Goal: Information Seeking & Learning: Learn about a topic

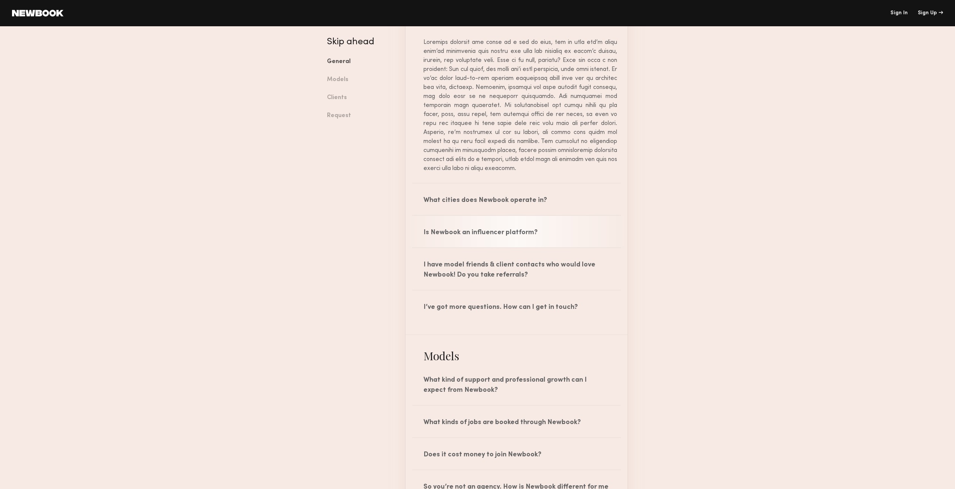
scroll to position [491, 0]
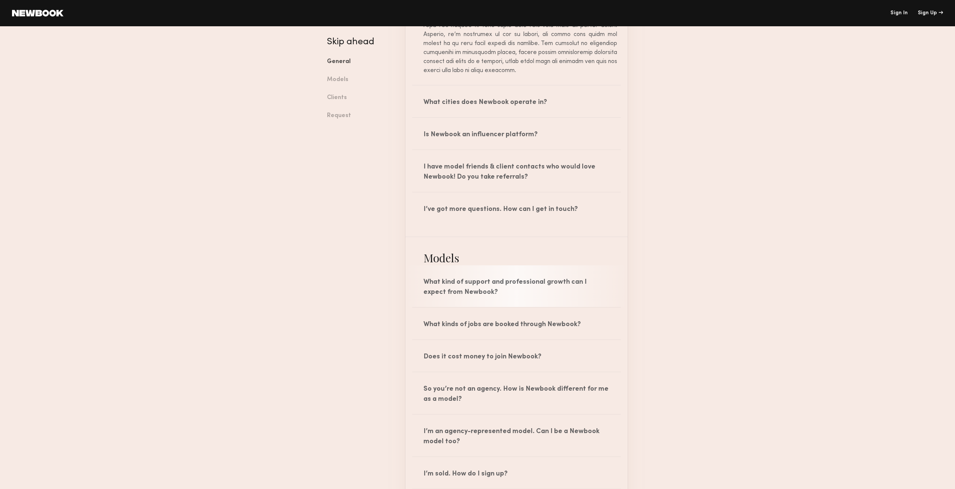
click at [569, 278] on div "What kind of support and professional growth can I expect from Newbook?" at bounding box center [517, 287] width 222 height 42
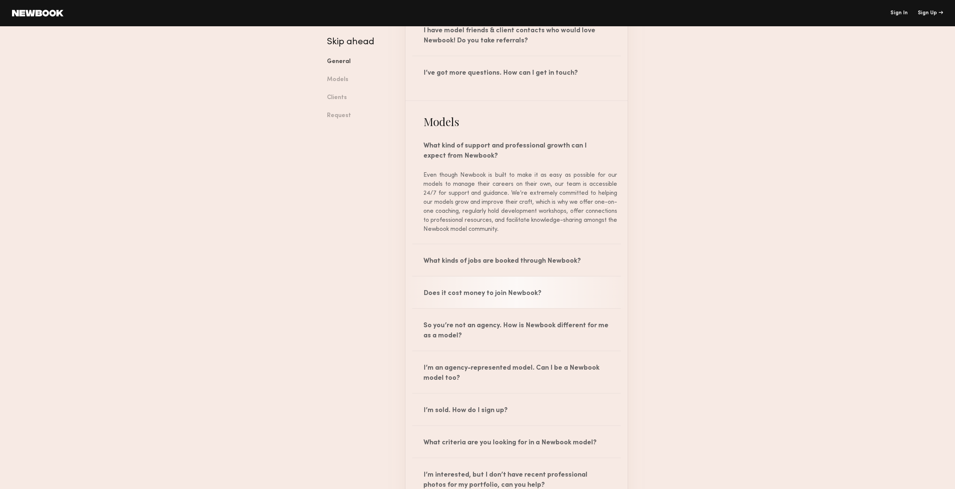
scroll to position [628, 0]
click at [582, 266] on div "What kinds of jobs are booked through Newbook?" at bounding box center [517, 259] width 222 height 32
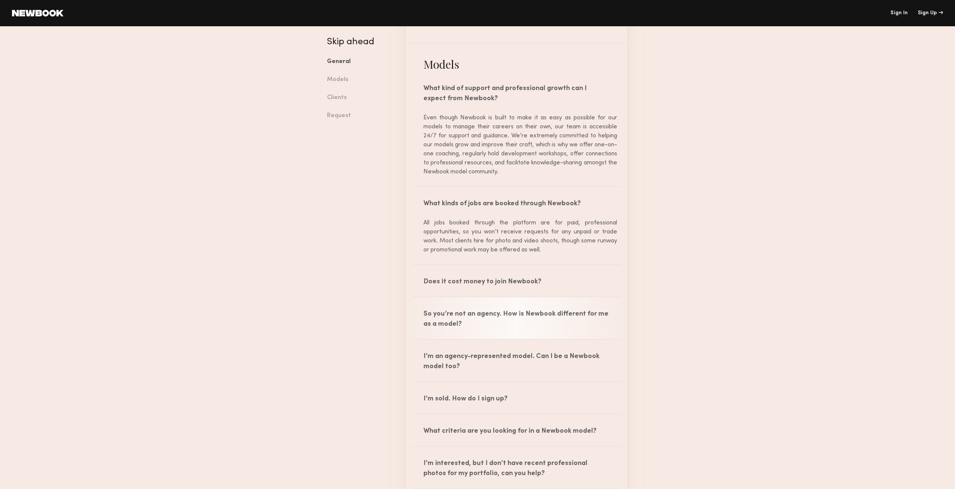
scroll to position [690, 0]
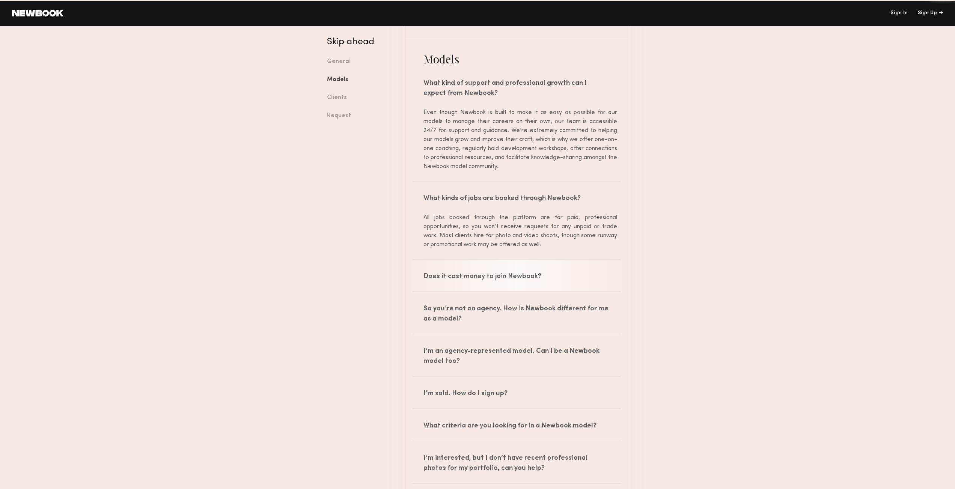
click at [535, 277] on div "Does it cost money to join Newbook?" at bounding box center [517, 276] width 222 height 32
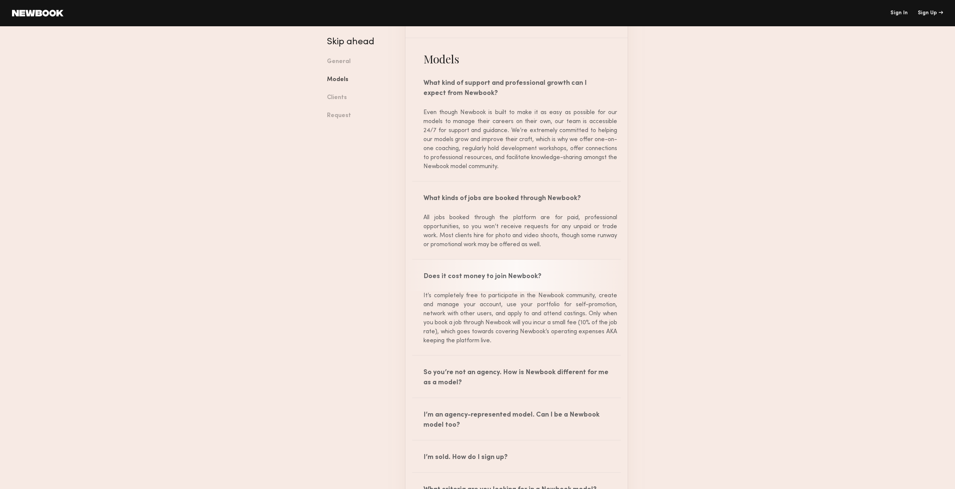
click at [536, 275] on div "Does it cost money to join Newbook?" at bounding box center [517, 276] width 222 height 32
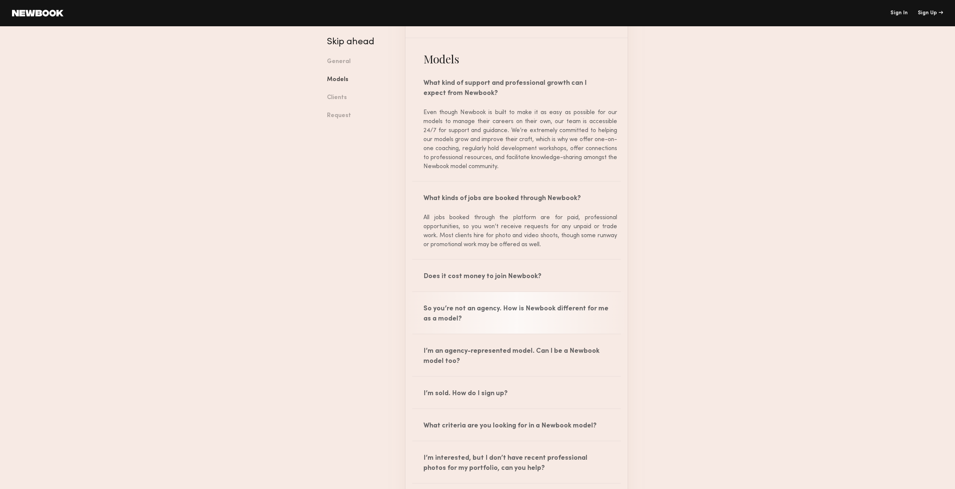
click at [549, 321] on div "So you’re not an agency. How is Newbook different for me as a model?" at bounding box center [517, 313] width 222 height 42
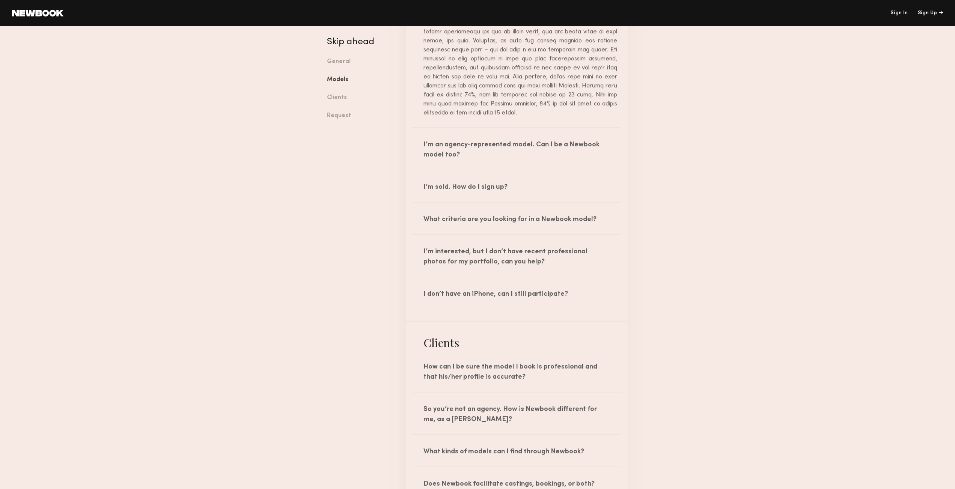
scroll to position [1078, 0]
click at [499, 202] on div "I’m sold. How do I sign up?" at bounding box center [517, 186] width 222 height 32
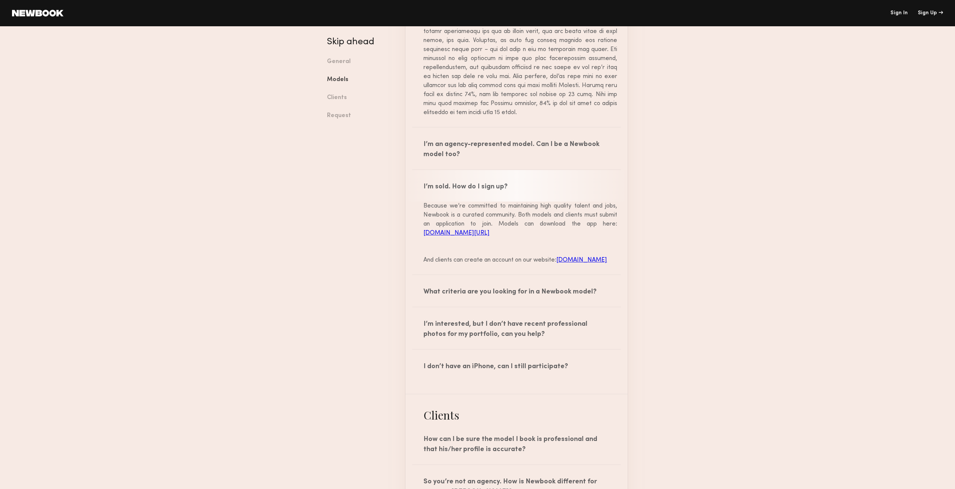
click at [485, 195] on div "I’m sold. How do I sign up?" at bounding box center [517, 186] width 222 height 32
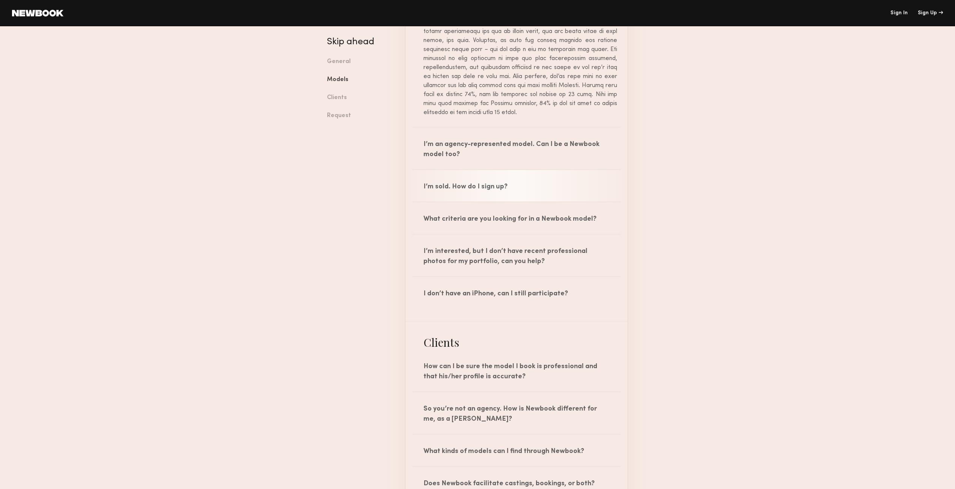
click at [485, 200] on div "I’m sold. How do I sign up?" at bounding box center [517, 186] width 222 height 32
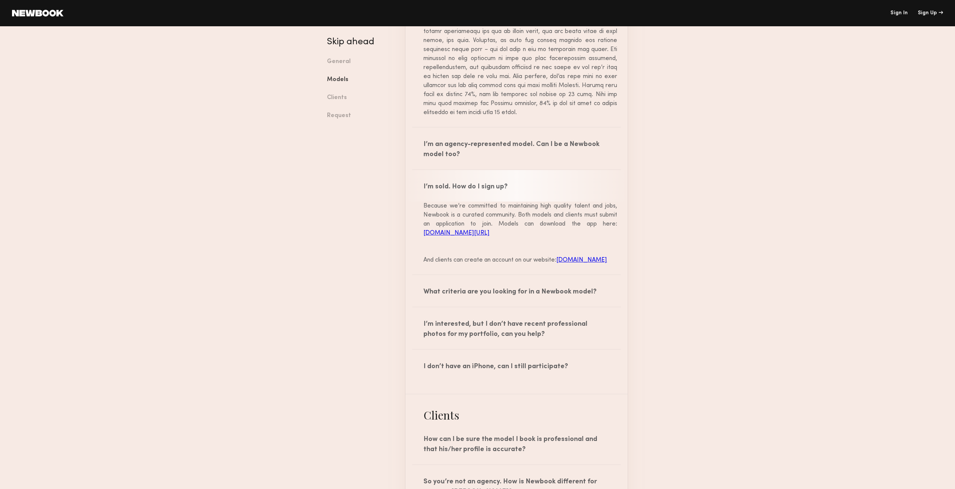
click at [486, 199] on div "I’m sold. How do I sign up?" at bounding box center [517, 186] width 222 height 32
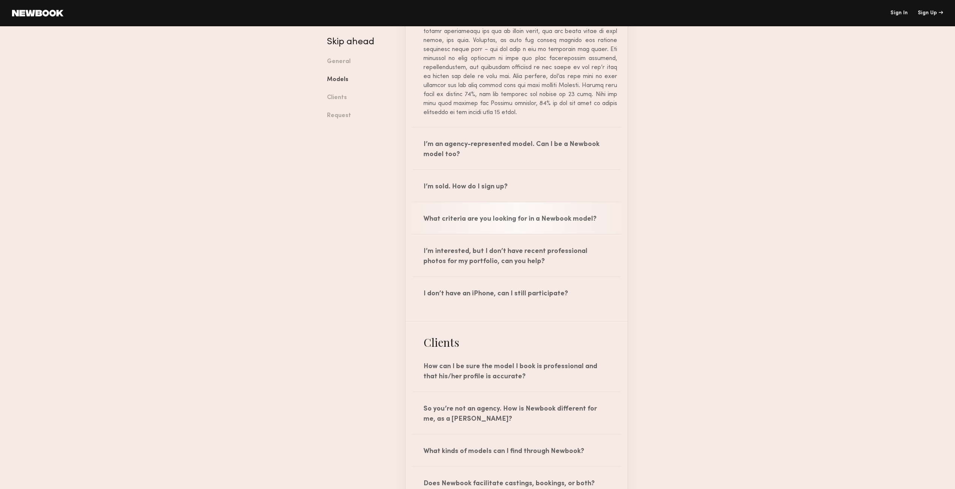
click at [506, 223] on div "What criteria are you looking for in a Newbook model?" at bounding box center [517, 218] width 222 height 32
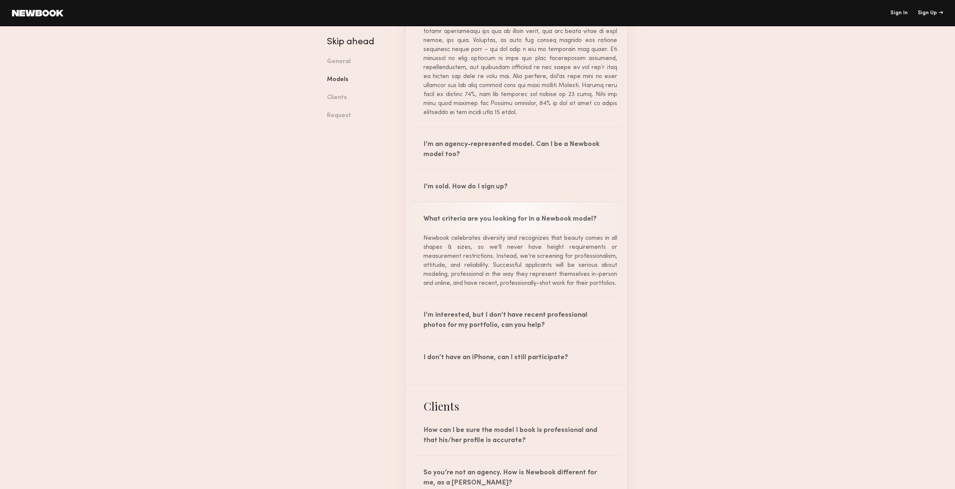
click at [509, 223] on div "What criteria are you looking for in a Newbook model?" at bounding box center [517, 218] width 222 height 32
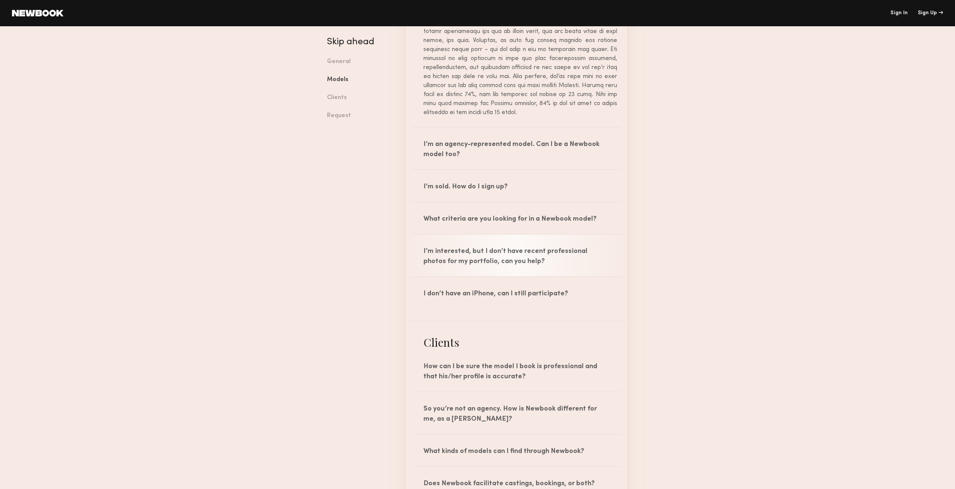
scroll to position [1224, 0]
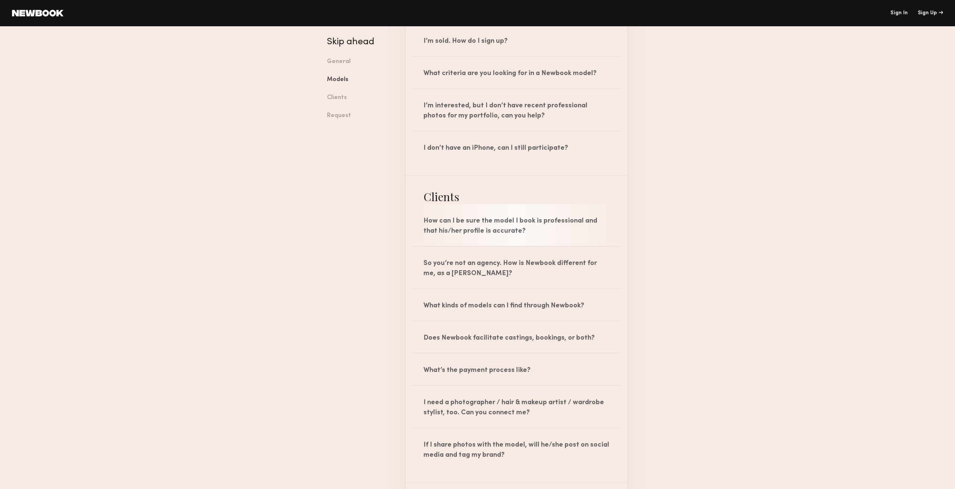
click at [538, 237] on div "How can I be sure the model I book is professional and that his/her profile is …" at bounding box center [517, 225] width 222 height 42
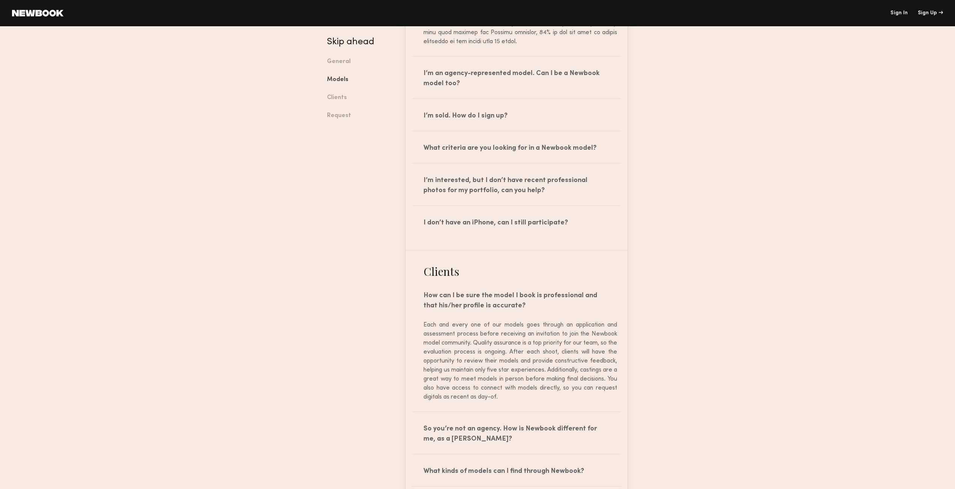
scroll to position [1087, 0]
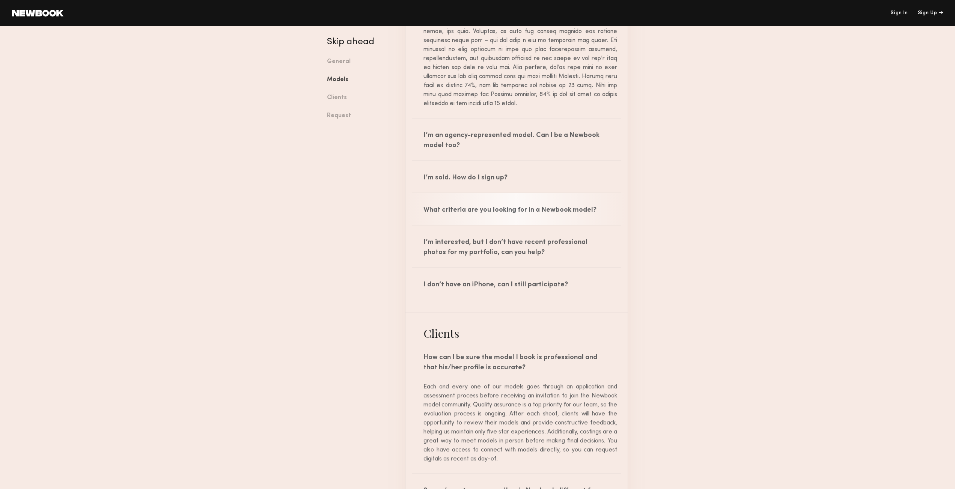
click at [522, 220] on div "What criteria are you looking for in a Newbook model?" at bounding box center [517, 209] width 222 height 32
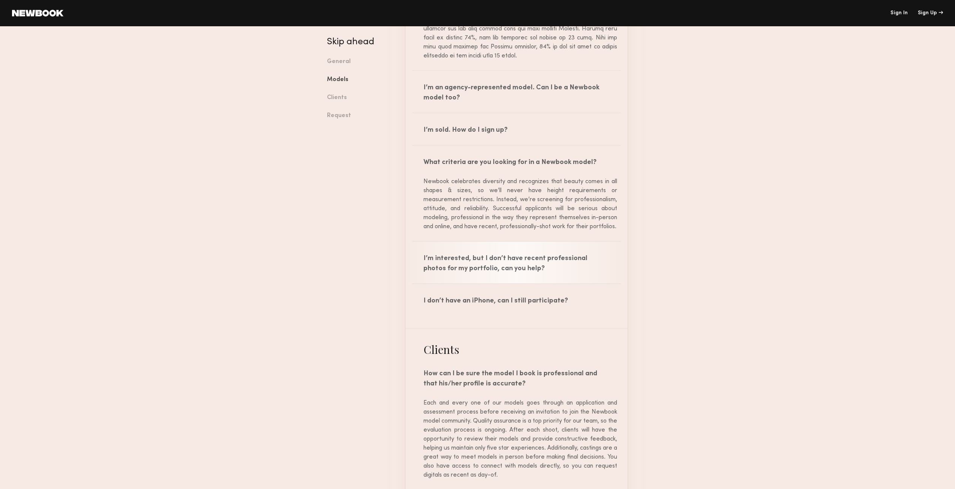
scroll to position [1140, 0]
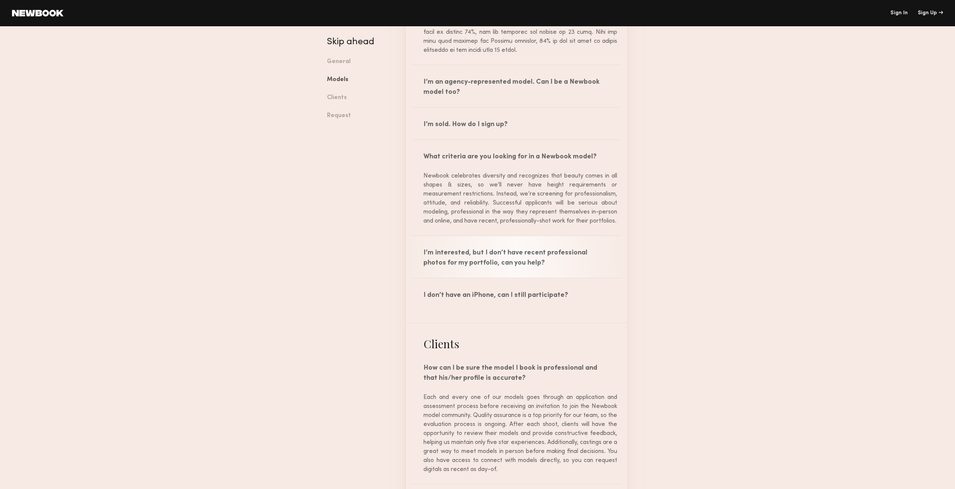
click at [490, 269] on div "I’m interested, but I don’t have recent professional photos for my portfolio, c…" at bounding box center [517, 257] width 222 height 42
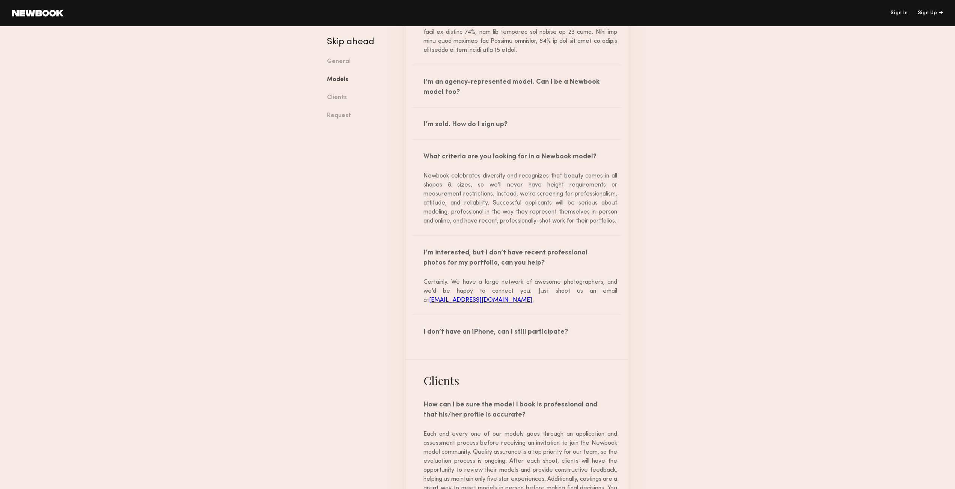
click at [478, 303] on link "[EMAIL_ADDRESS][DOMAIN_NAME]" at bounding box center [480, 300] width 103 height 6
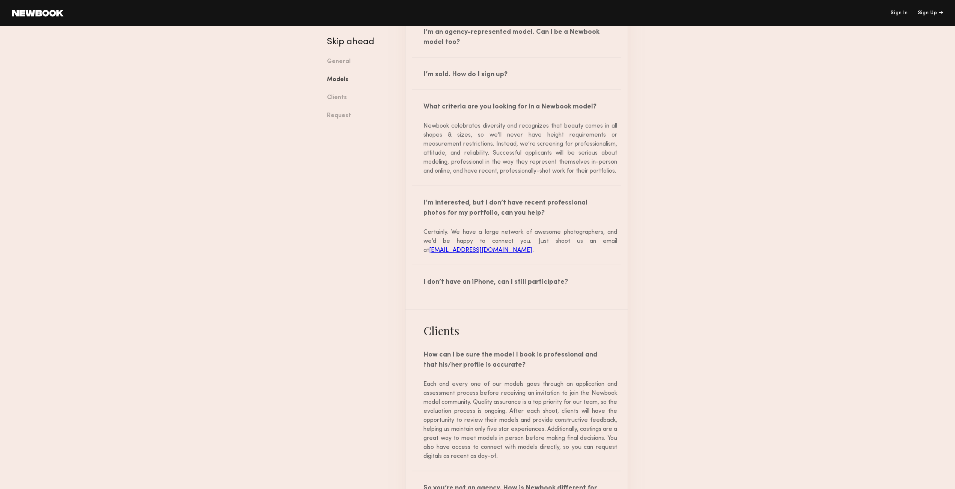
scroll to position [1200, 0]
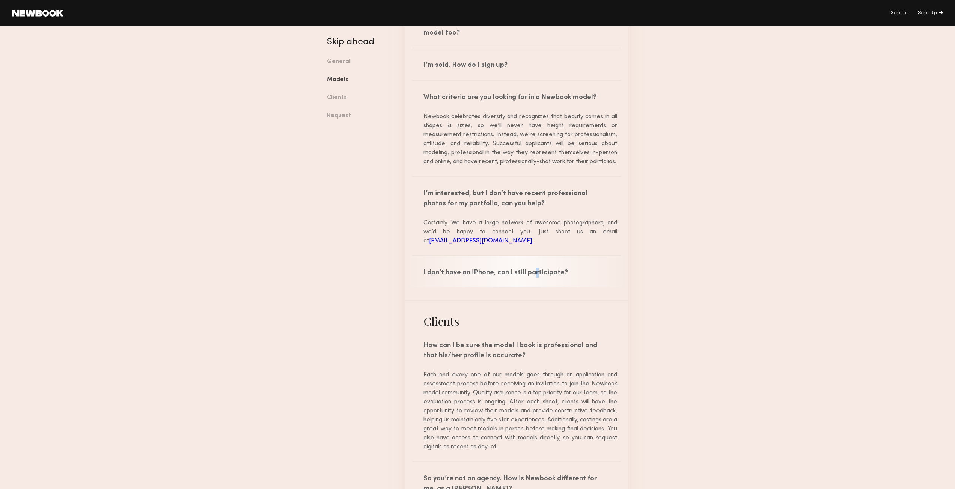
click at [530, 288] on div "I don’t have an iPhone, can I still participate?" at bounding box center [517, 272] width 222 height 32
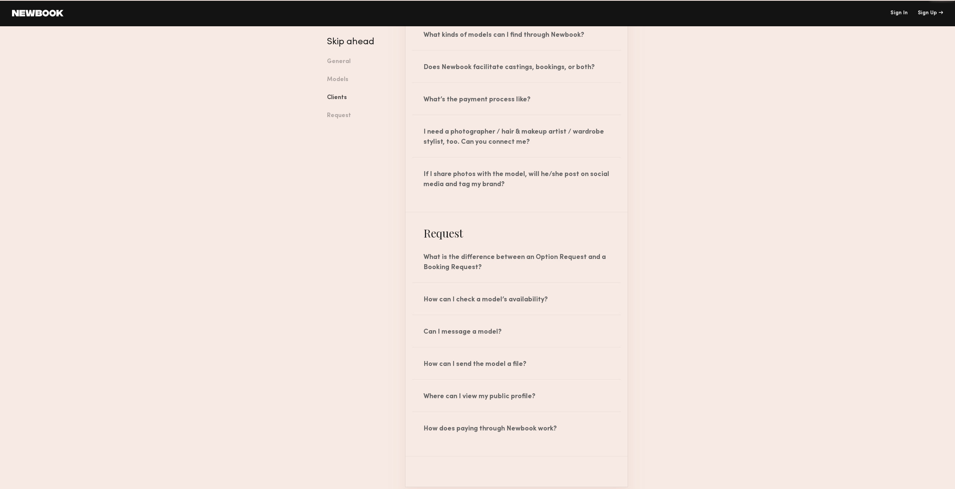
scroll to position [1740, 0]
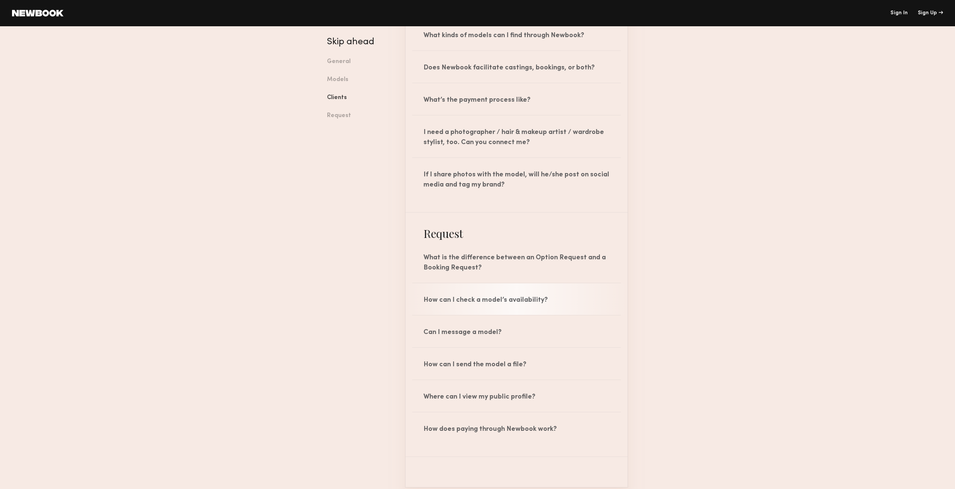
click at [575, 315] on div "How can I check a model’s availability?" at bounding box center [517, 300] width 222 height 32
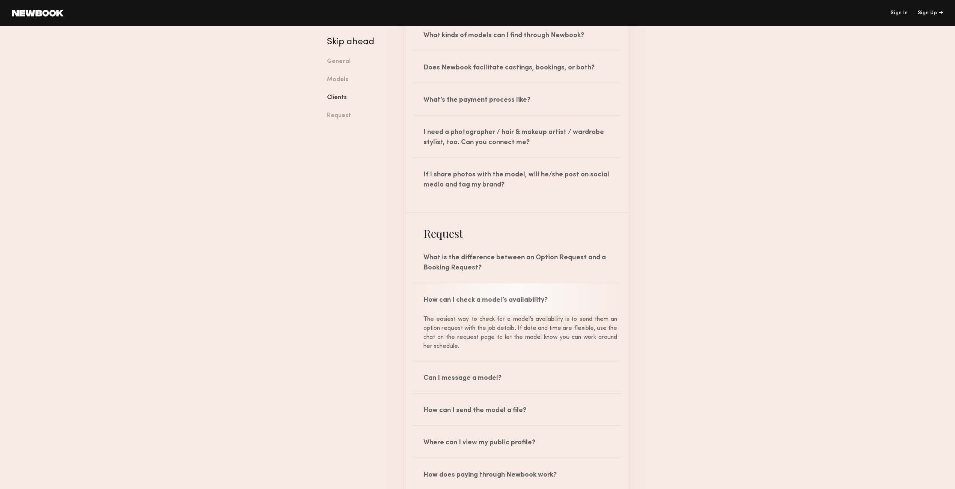
click at [575, 315] on div "How can I check a model’s availability?" at bounding box center [517, 300] width 222 height 32
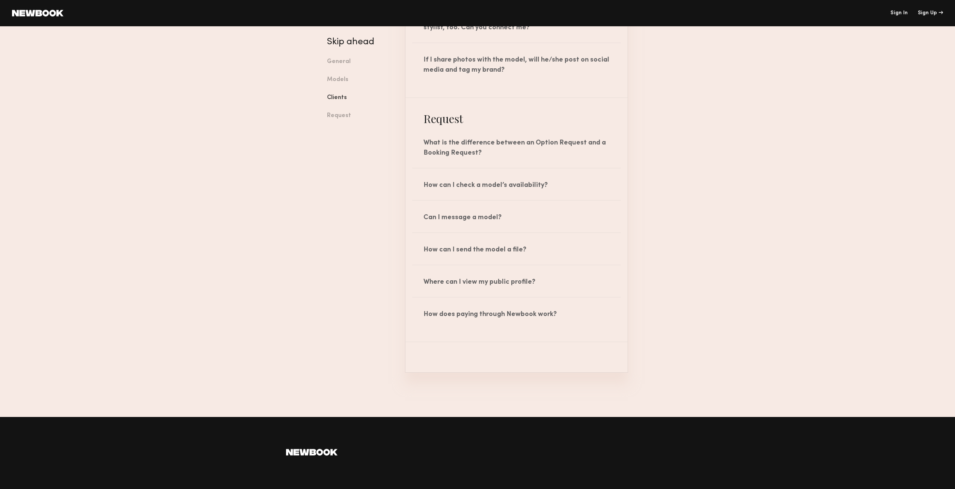
scroll to position [1903, 0]
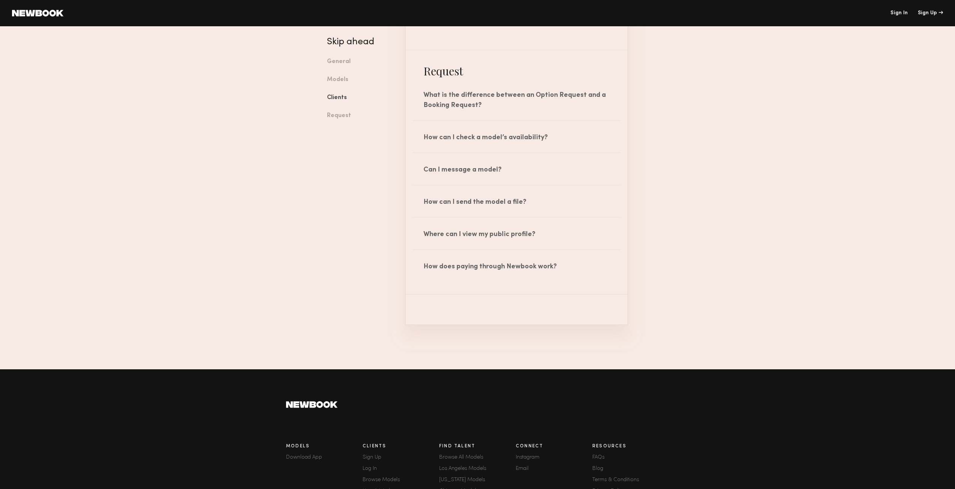
click at [552, 295] on ul "What is the difference between an Option Request and a Booking Request? An opti…" at bounding box center [517, 186] width 222 height 216
click at [550, 282] on div "How does paying through Newbook work?" at bounding box center [517, 266] width 222 height 32
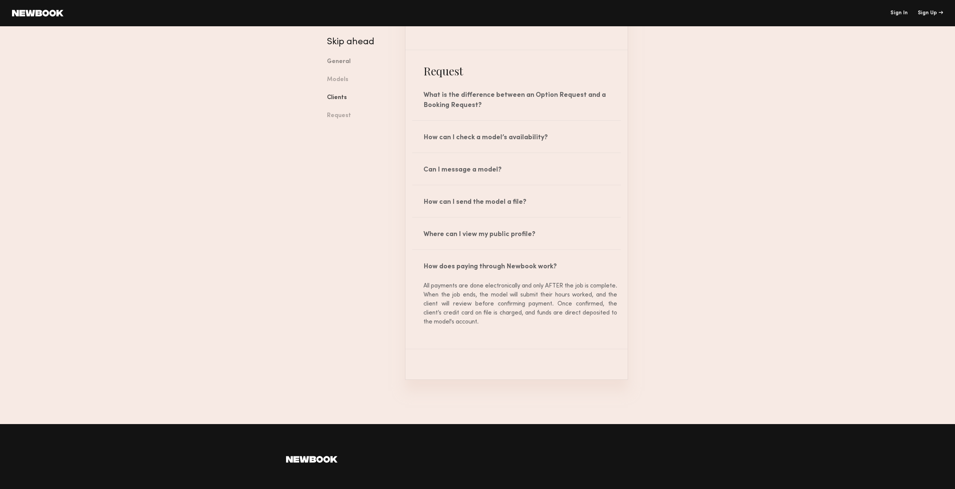
click at [329, 59] on link "General" at bounding box center [360, 62] width 67 height 18
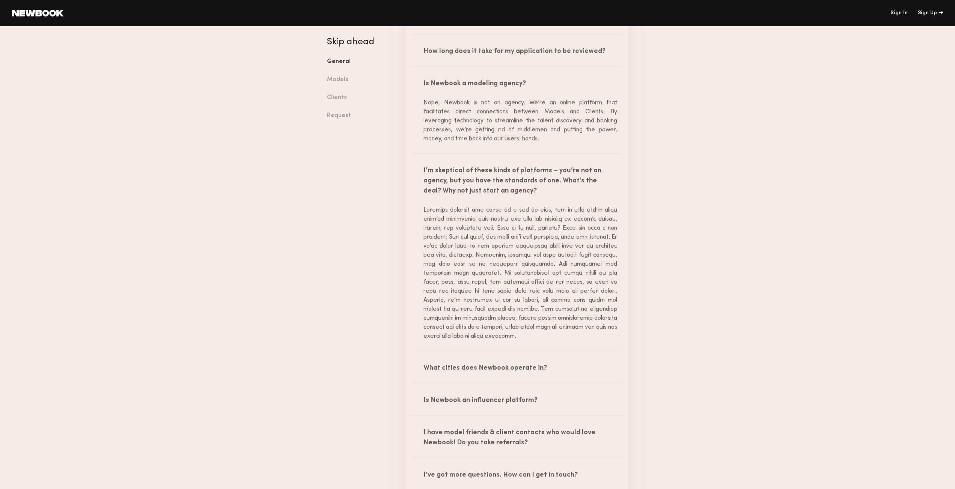
scroll to position [69, 0]
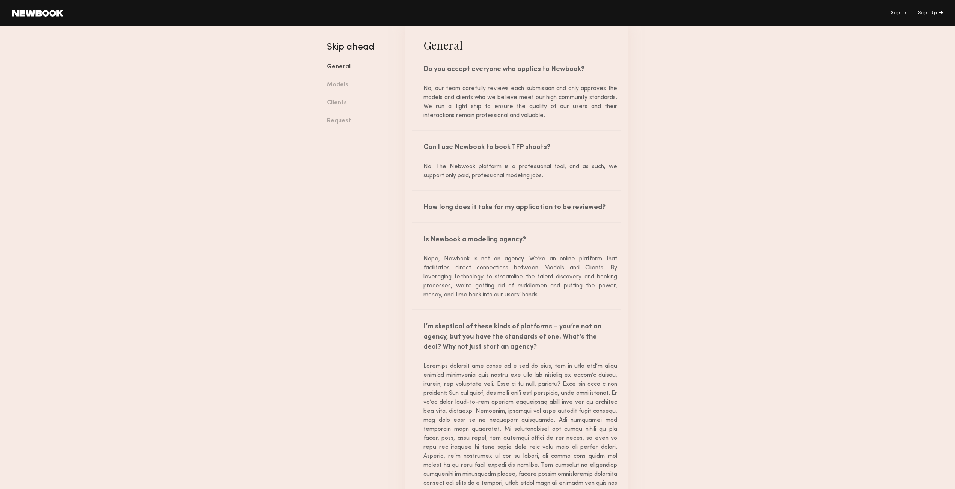
click at [61, 19] on header "Sign In Sign Up" at bounding box center [477, 13] width 955 height 26
click at [51, 10] on link at bounding box center [37, 13] width 51 height 7
